Goal: Task Accomplishment & Management: Use online tool/utility

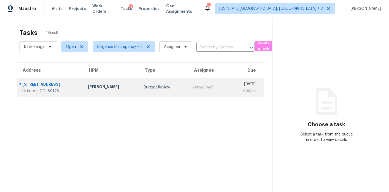
click at [200, 84] on td "Unclaimed" at bounding box center [207, 87] width 39 height 19
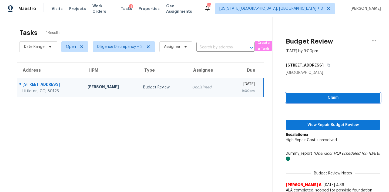
click at [304, 97] on span "Claim" at bounding box center [333, 97] width 86 height 7
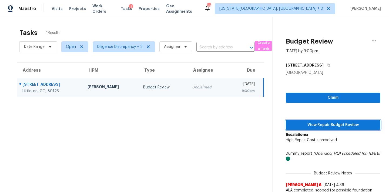
click at [314, 122] on span "View Repair Budget Review" at bounding box center [333, 124] width 86 height 7
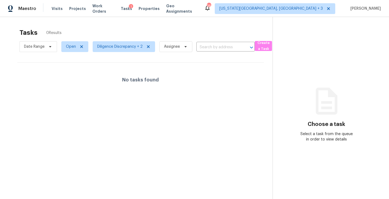
click at [181, 99] on section "Tasks 0 Results Date Range Open Diligence Discrepancy + 2 Assignee ​ Create a T…" at bounding box center [141, 121] width 264 height 191
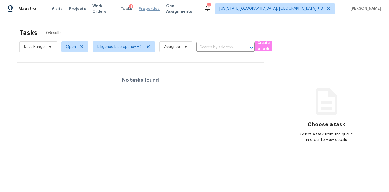
click at [143, 9] on span "Properties" at bounding box center [148, 8] width 21 height 5
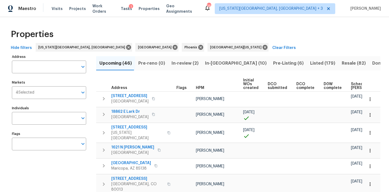
click at [185, 64] on span "In-review (2)" at bounding box center [184, 63] width 27 height 8
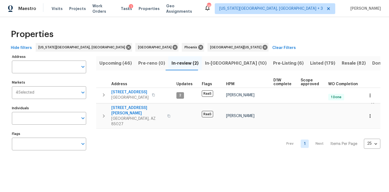
click at [125, 61] on span "Upcoming (46)" at bounding box center [115, 63] width 32 height 8
